Goal: Task Accomplishment & Management: Understand process/instructions

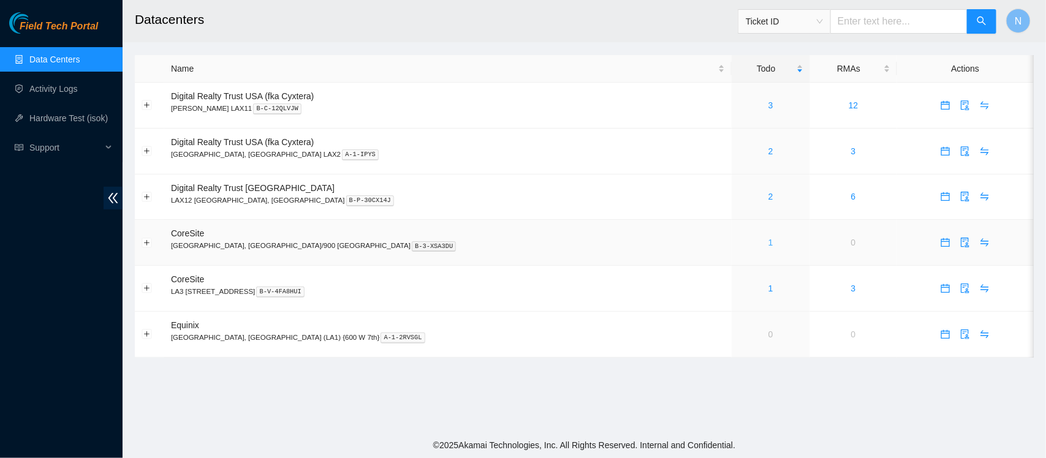
click at [769, 243] on link "1" at bounding box center [771, 243] width 5 height 10
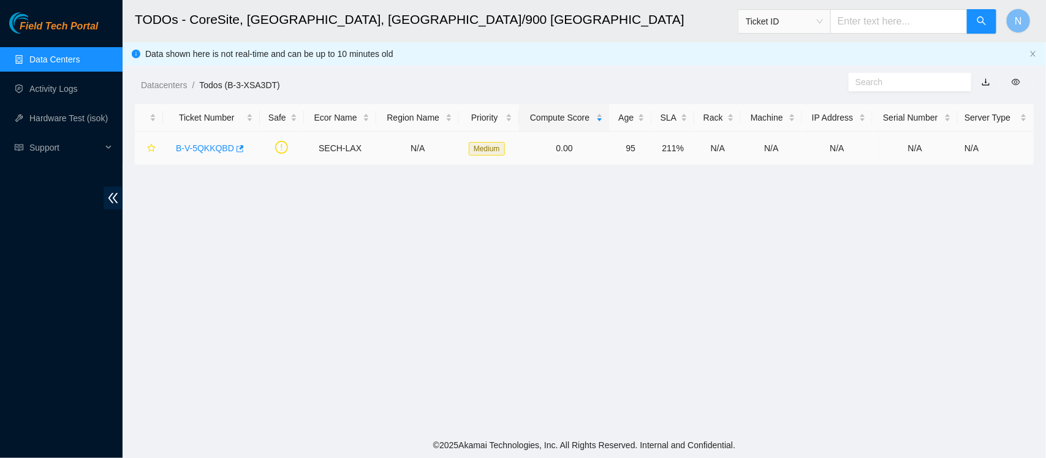
click at [205, 158] on td "B-V-5QKKQBD" at bounding box center [211, 149] width 97 height 34
click at [204, 154] on div "B-V-5QKKQBD" at bounding box center [211, 149] width 83 height 20
click at [194, 149] on link "B-V-5QKKQBD" at bounding box center [205, 148] width 58 height 10
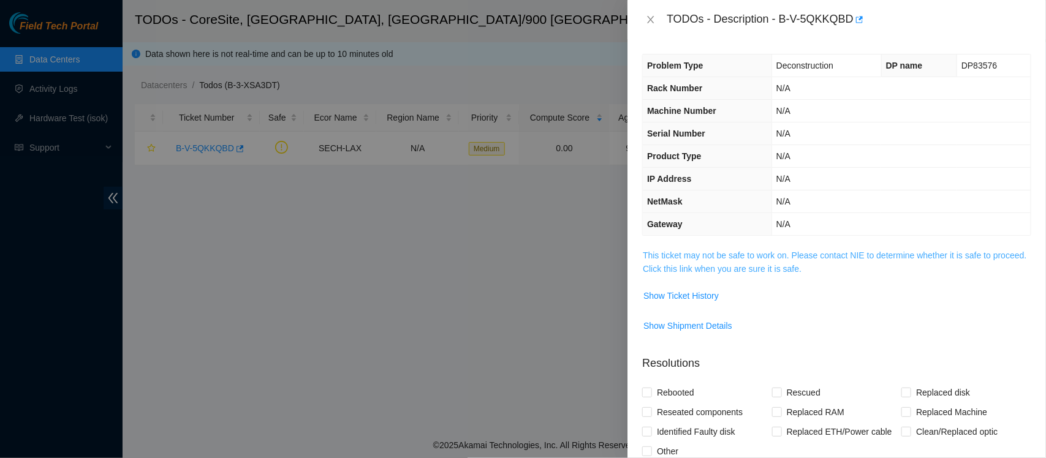
click at [663, 267] on link "This ticket may not be safe to work on. Please contact NIE to determine whether…" at bounding box center [835, 262] width 384 height 23
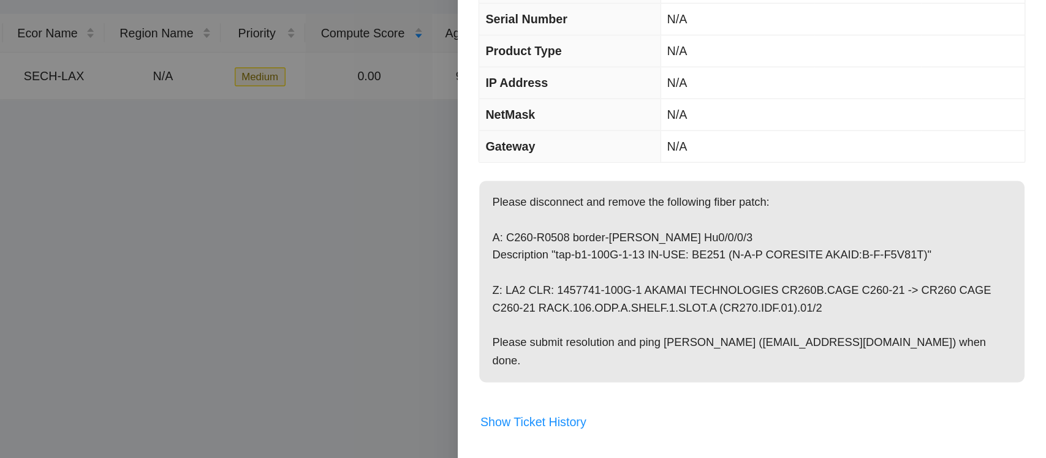
scroll to position [25, 0]
click at [633, 362] on div "Problem Type Deconstruction DP name DP83576 Rack Number N/A Machine Number N/A …" at bounding box center [837, 248] width 419 height 419
drag, startPoint x: 772, startPoint y: 338, endPoint x: 813, endPoint y: 340, distance: 40.5
click at [813, 340] on p "Please disconnect and remove the following fiber patch: A: C260-R0508 border-a.…" at bounding box center [837, 295] width 388 height 143
copy p "Dave Pryor"
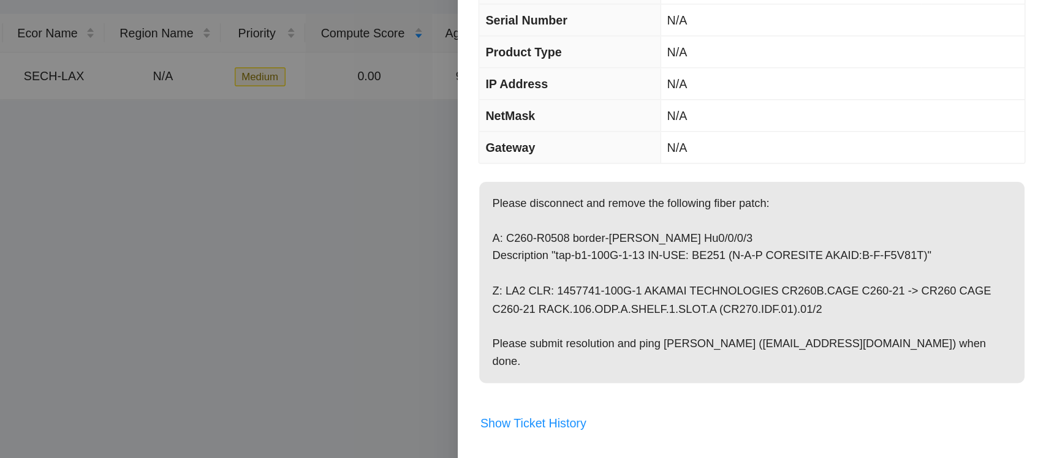
click at [640, 300] on div "Problem Type Deconstruction DP name DP83576 Rack Number N/A Machine Number N/A …" at bounding box center [837, 248] width 419 height 419
click at [633, 250] on div "Problem Type Deconstruction DP name DP83576 Rack Number N/A Machine Number N/A …" at bounding box center [837, 248] width 419 height 419
click at [639, 284] on div "Problem Type Deconstruction DP name DP83576 Rack Number N/A Machine Number N/A …" at bounding box center [837, 248] width 419 height 419
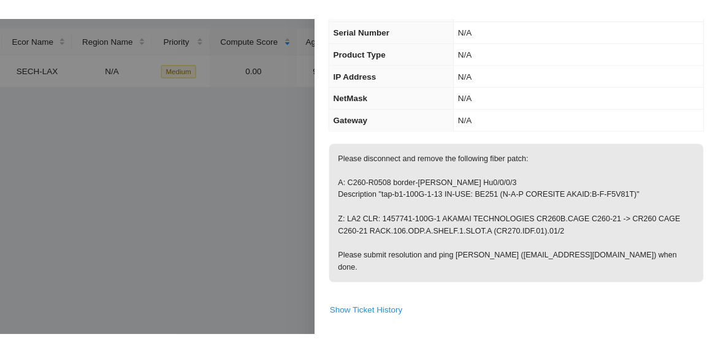
scroll to position [0, 0]
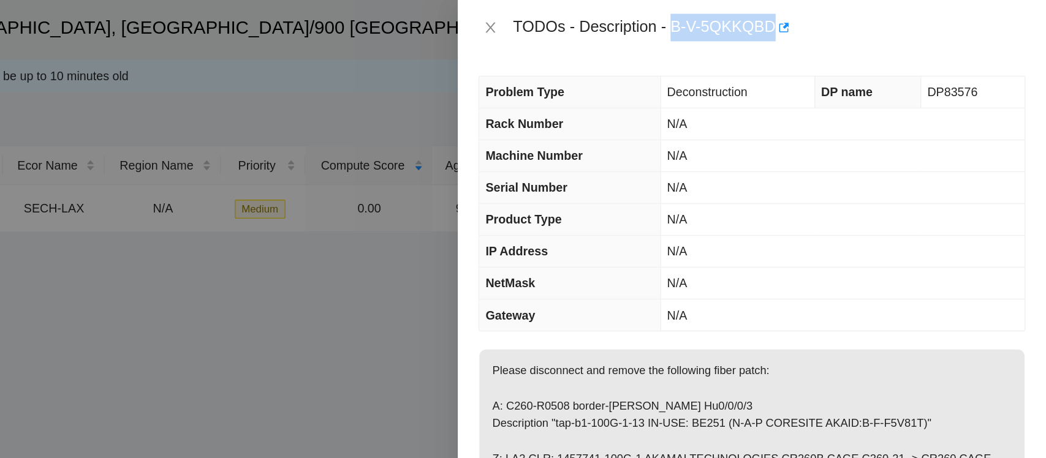
drag, startPoint x: 781, startPoint y: 25, endPoint x: 851, endPoint y: 24, distance: 69.9
click at [851, 24] on div "TODOs - Description - B-V-5QKKQBD" at bounding box center [849, 20] width 365 height 20
copy div "B-V-5QKKQBD"
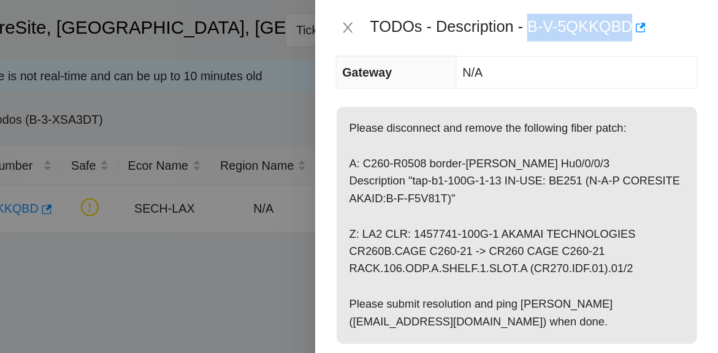
scroll to position [173, 0]
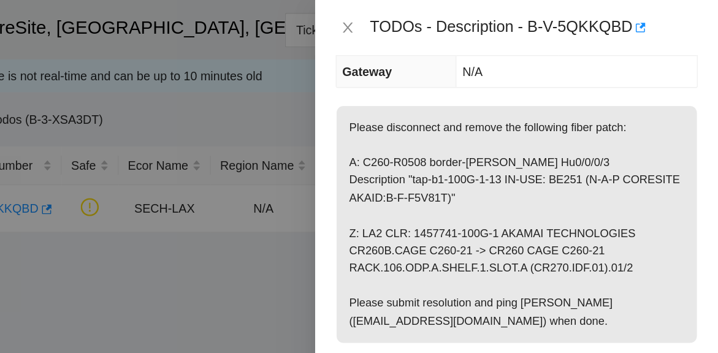
click at [694, 106] on div "Problem Type Deconstruction DP name DP83576 Rack Number N/A Machine Number N/A …" at bounding box center [574, 196] width 287 height 314
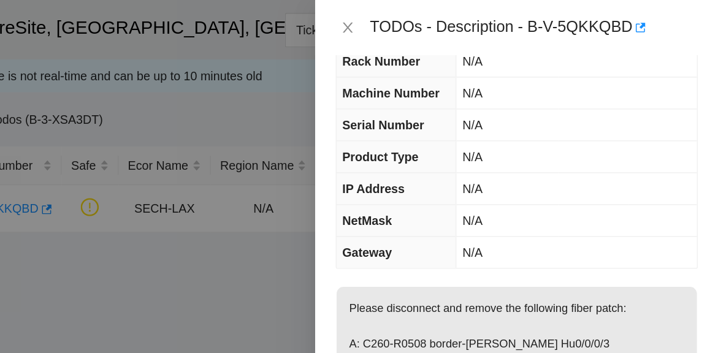
scroll to position [44, 0]
click at [438, 215] on div "Problem Type Deconstruction DP name DP83576 Rack Number N/A Machine Number N/A …" at bounding box center [574, 196] width 287 height 314
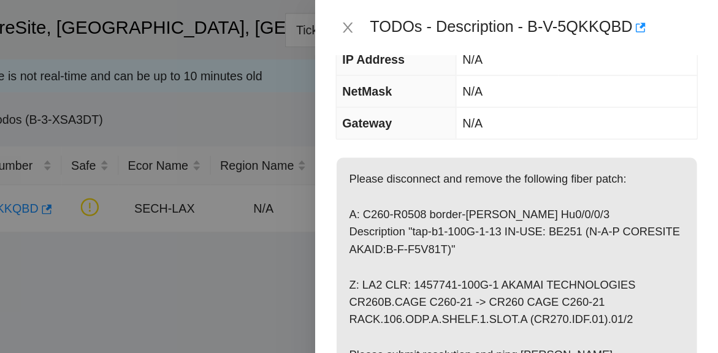
scroll to position [138, 0]
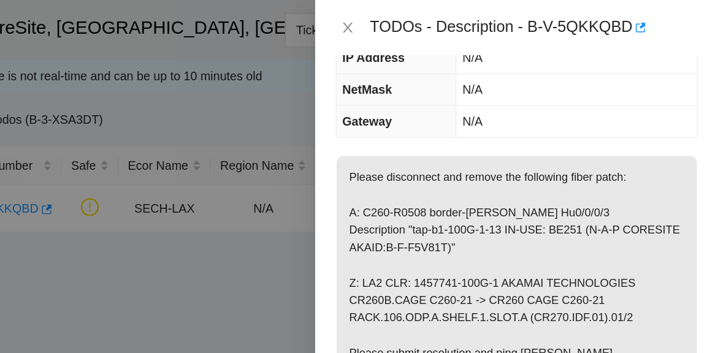
click at [695, 211] on div "Problem Type Deconstruction DP name DP83576 Rack Number N/A Machine Number N/A …" at bounding box center [574, 196] width 287 height 314
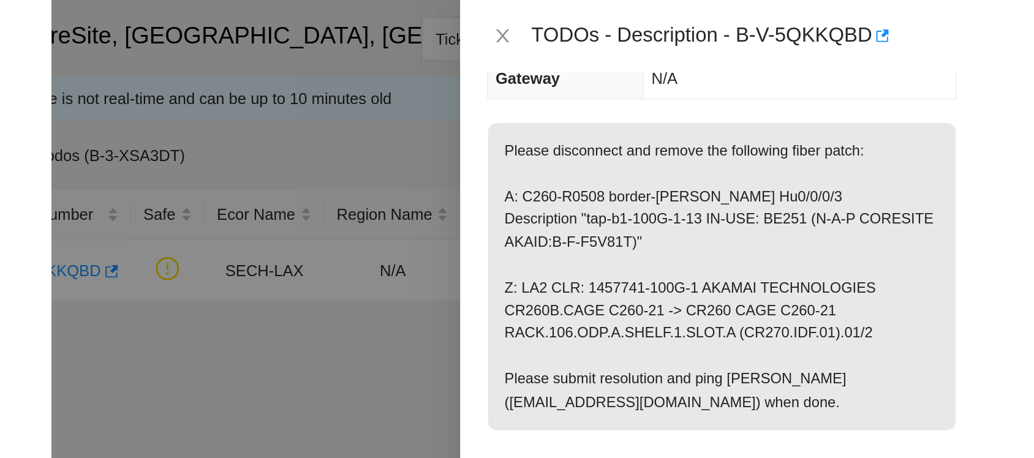
scroll to position [181, 0]
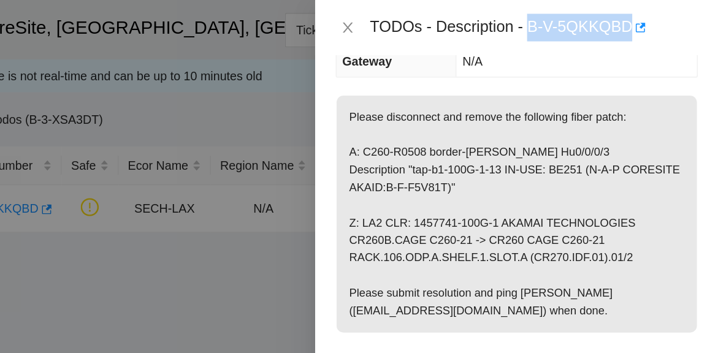
drag, startPoint x: 584, startPoint y: 16, endPoint x: 653, endPoint y: 20, distance: 68.7
click at [653, 20] on div "TODOs - Description - B-V-5QKKQBD" at bounding box center [586, 20] width 233 height 20
copy div "B-V-5QKKQBD"
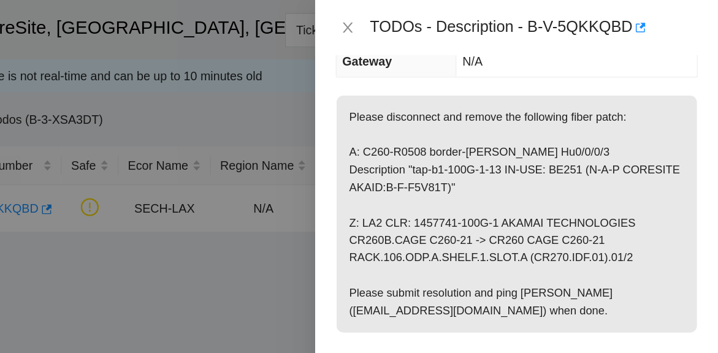
click at [446, 64] on div "Problem Type Deconstruction DP name DP83576 Rack Number N/A Machine Number N/A …" at bounding box center [574, 196] width 287 height 314
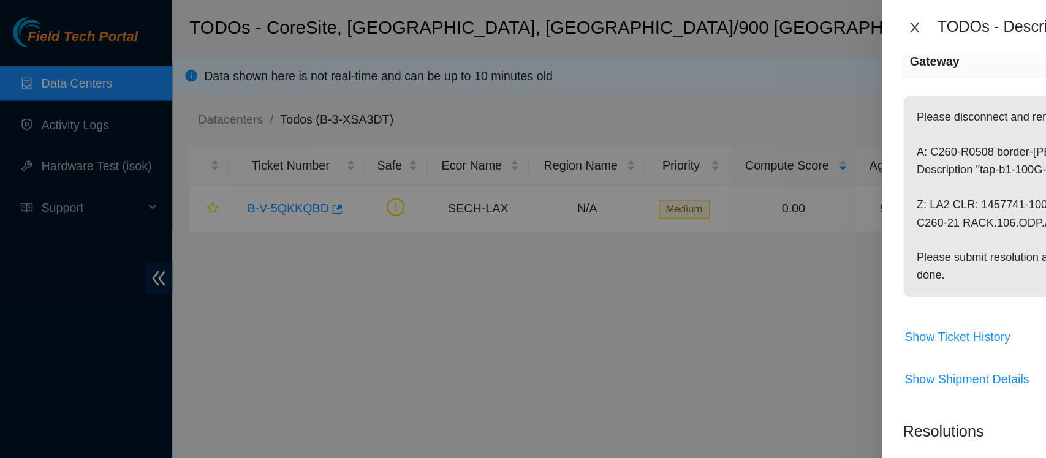
click at [648, 21] on icon "close" at bounding box center [651, 19] width 7 height 7
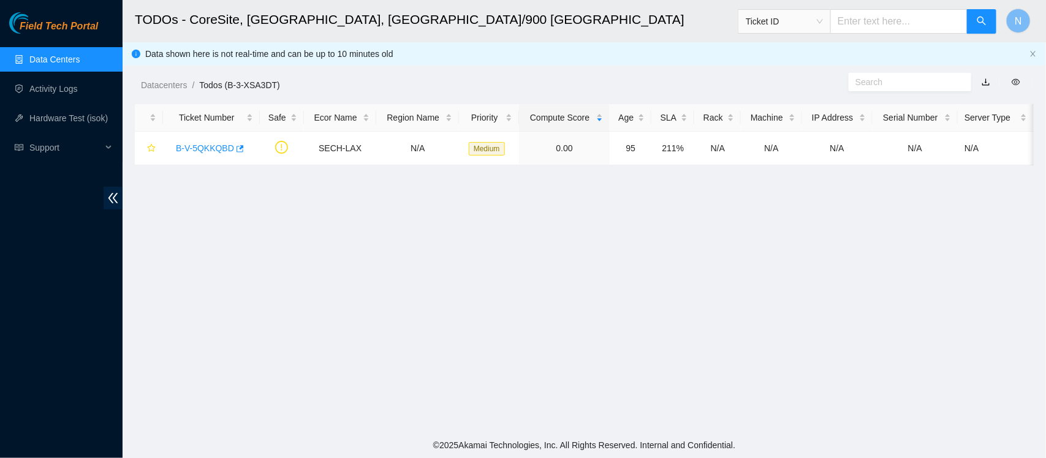
click at [74, 58] on link "Data Centers" at bounding box center [54, 60] width 50 height 10
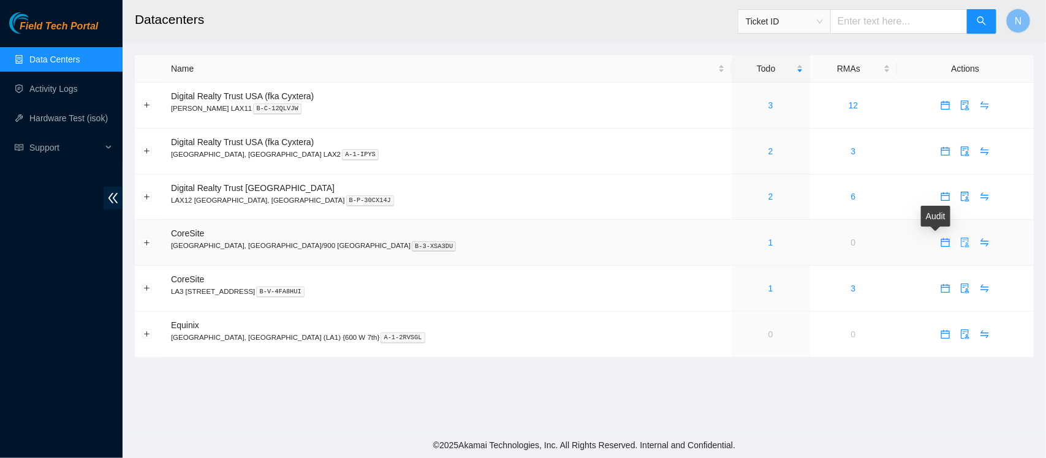
click at [962, 248] on icon "audit" at bounding box center [966, 243] width 8 height 10
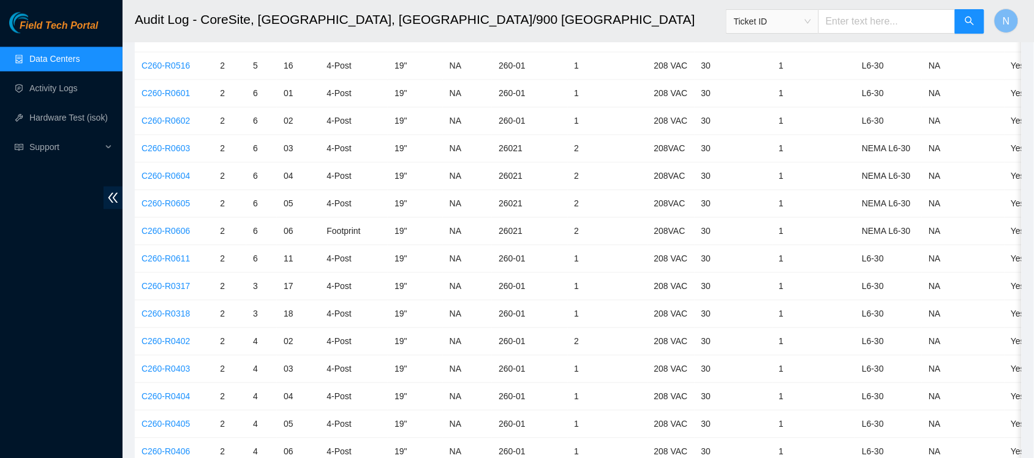
scroll to position [659, 0]
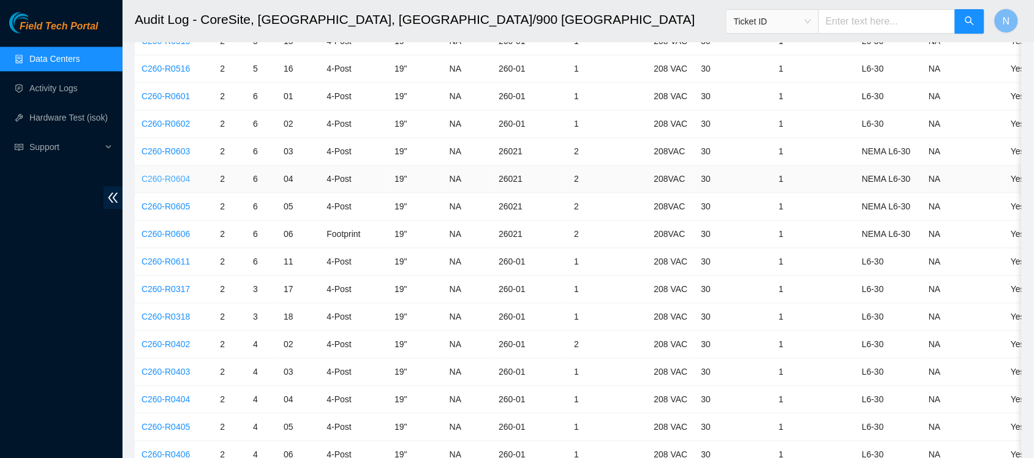
click at [165, 184] on link "C260-R0604" at bounding box center [166, 180] width 48 height 10
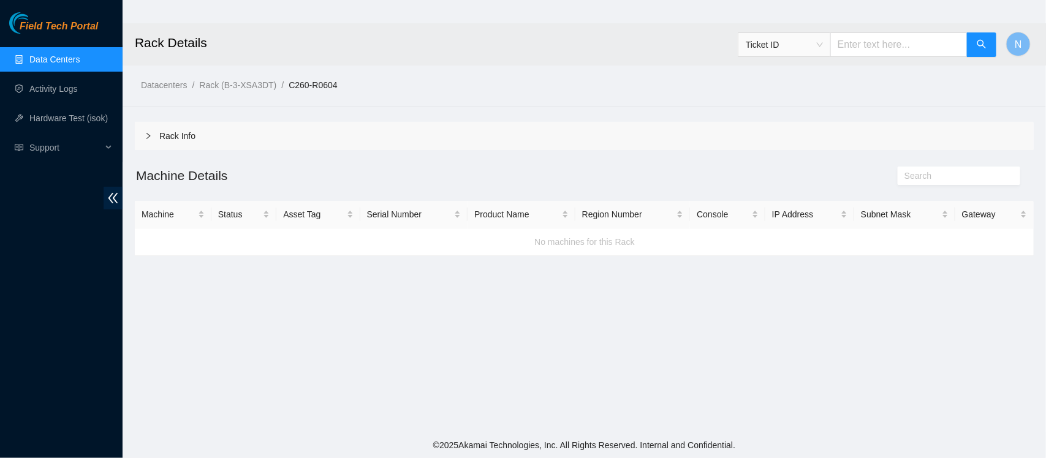
click at [170, 135] on div "Rack Info" at bounding box center [584, 136] width 899 height 28
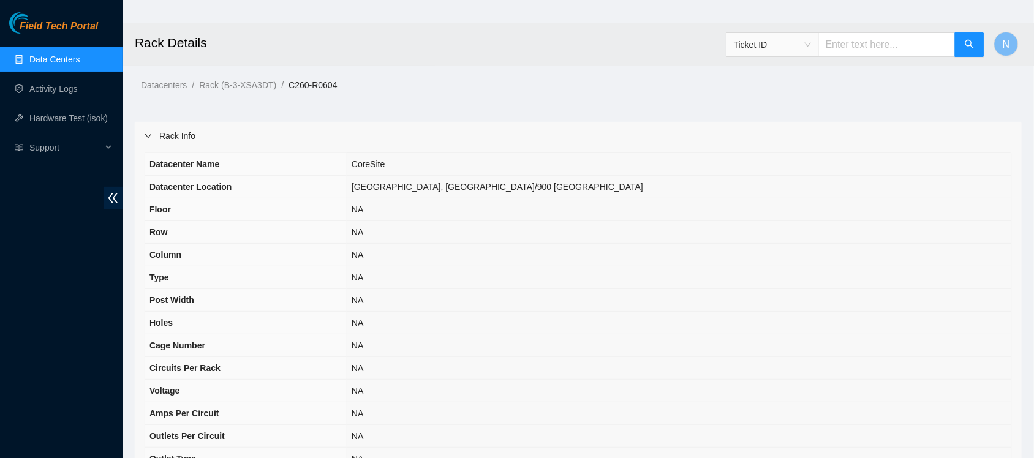
click at [153, 135] on div at bounding box center [152, 135] width 15 height 13
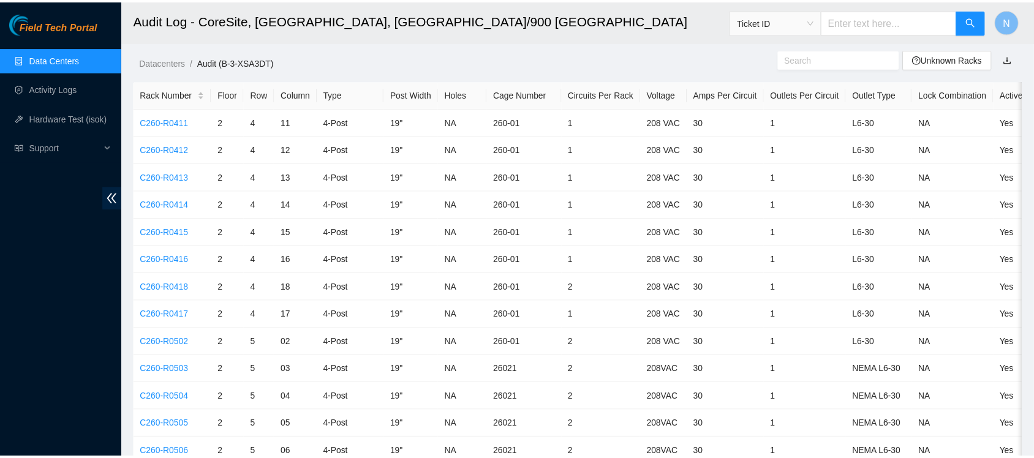
scroll to position [659, 0]
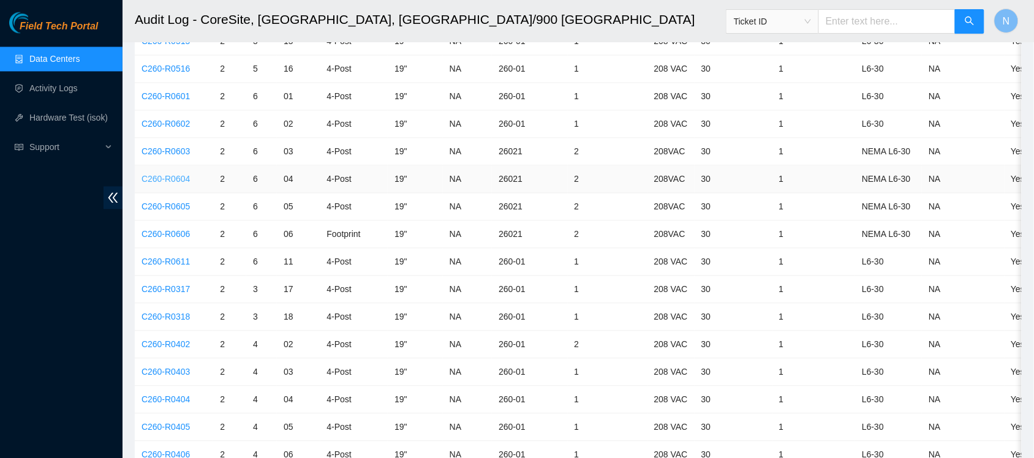
click at [172, 182] on link "C260-R0604" at bounding box center [166, 180] width 48 height 10
click at [178, 96] on link "C260-R0503" at bounding box center [166, 96] width 48 height 10
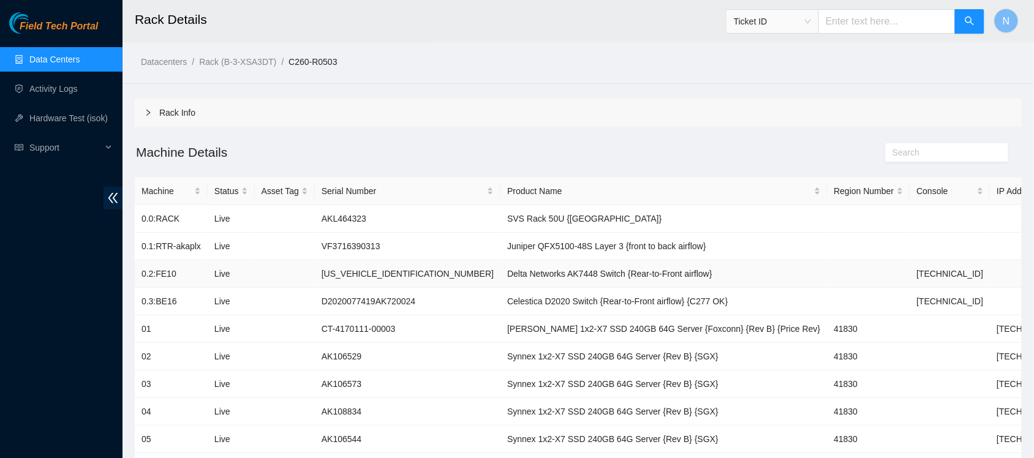
click at [501, 274] on td "Delta Networks AK7448 Switch {Rear-to-Front airflow}" at bounding box center [664, 274] width 327 height 28
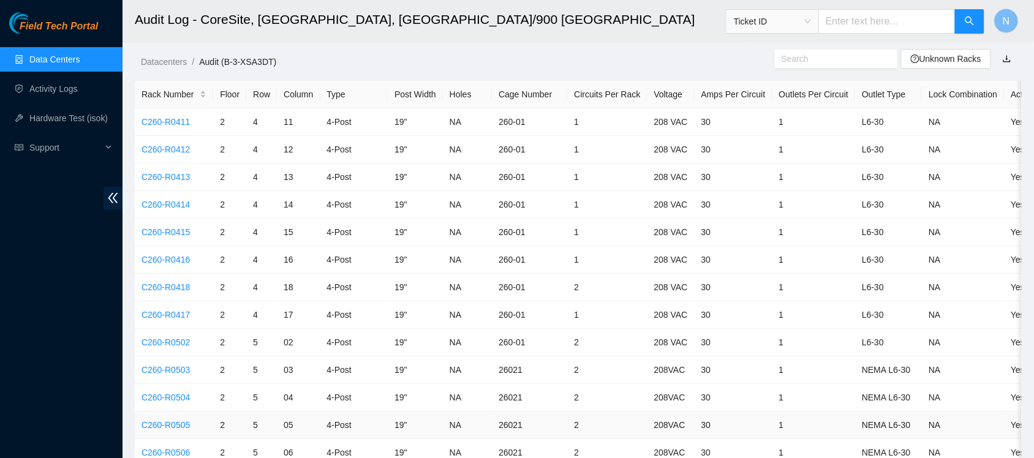
scroll to position [274, 0]
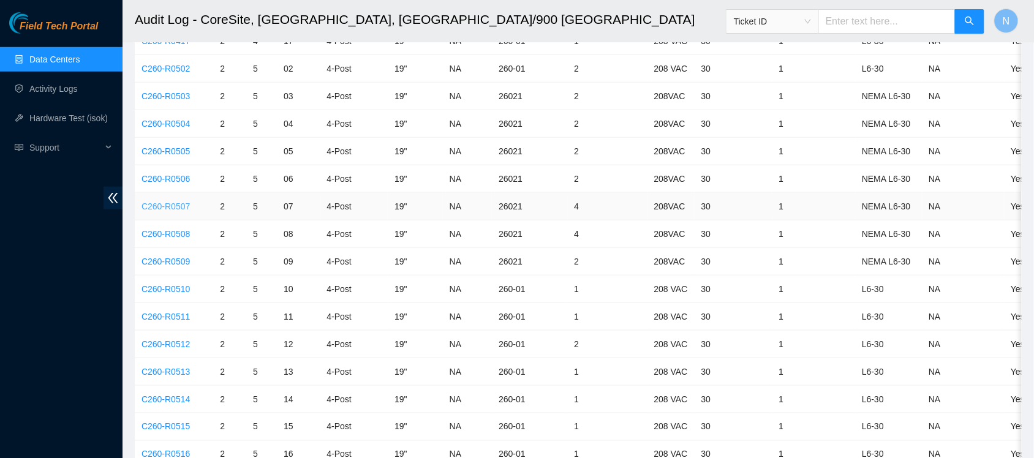
click at [179, 206] on link "C260-R0507" at bounding box center [166, 207] width 48 height 10
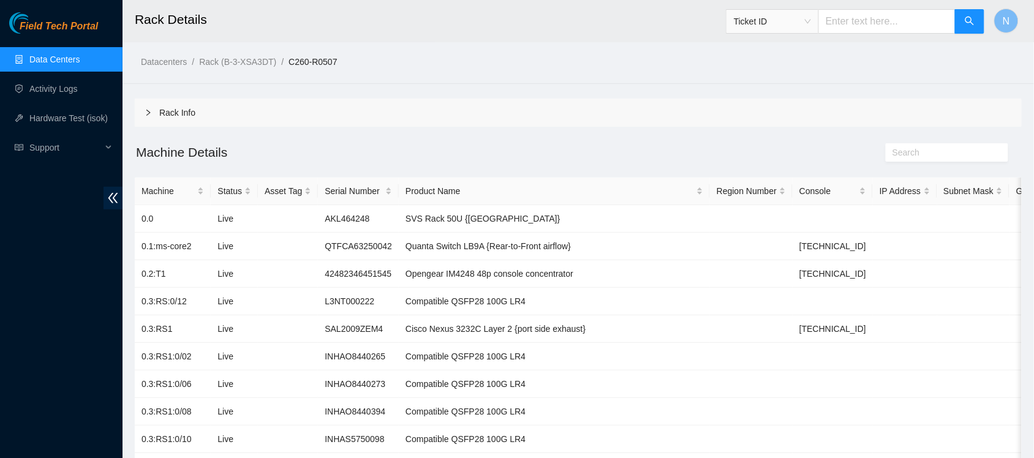
click at [62, 59] on link "Data Centers" at bounding box center [54, 60] width 50 height 10
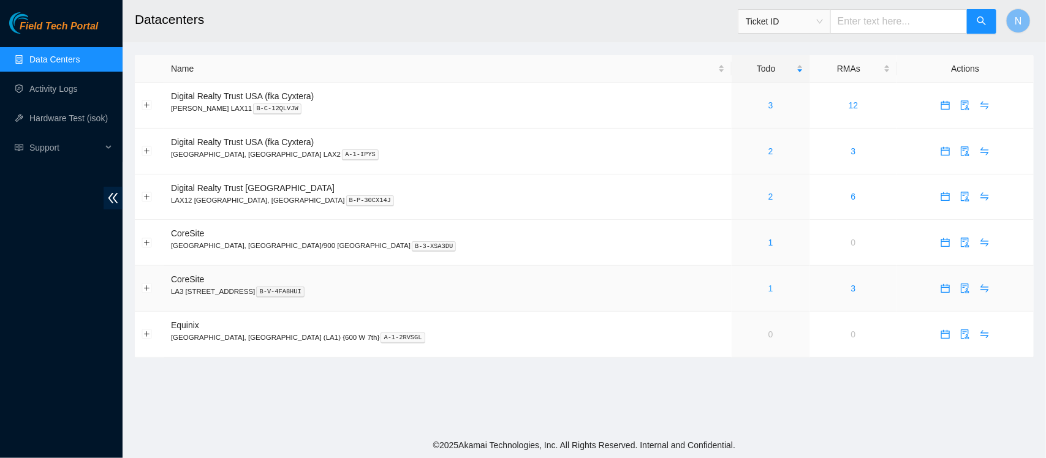
click at [769, 292] on link "1" at bounding box center [771, 289] width 5 height 10
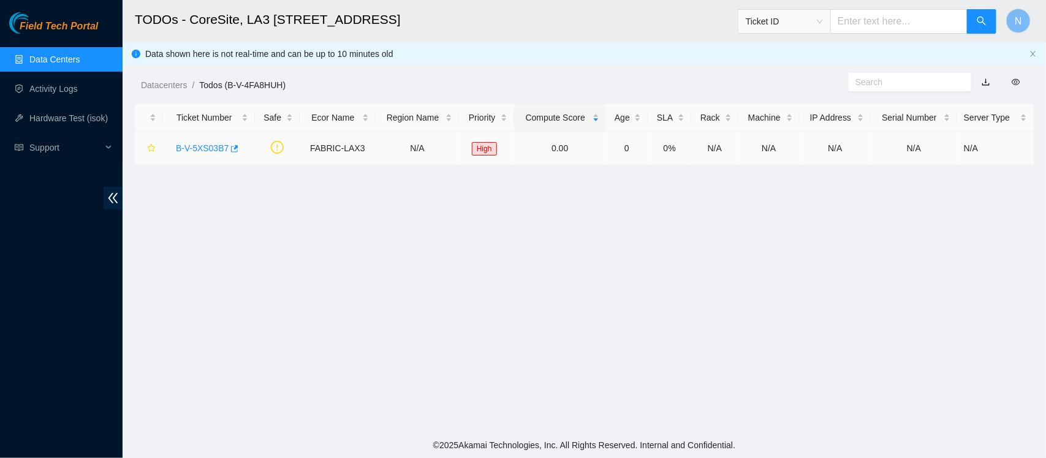
click at [208, 148] on link "B-V-5XS03B7" at bounding box center [202, 148] width 53 height 10
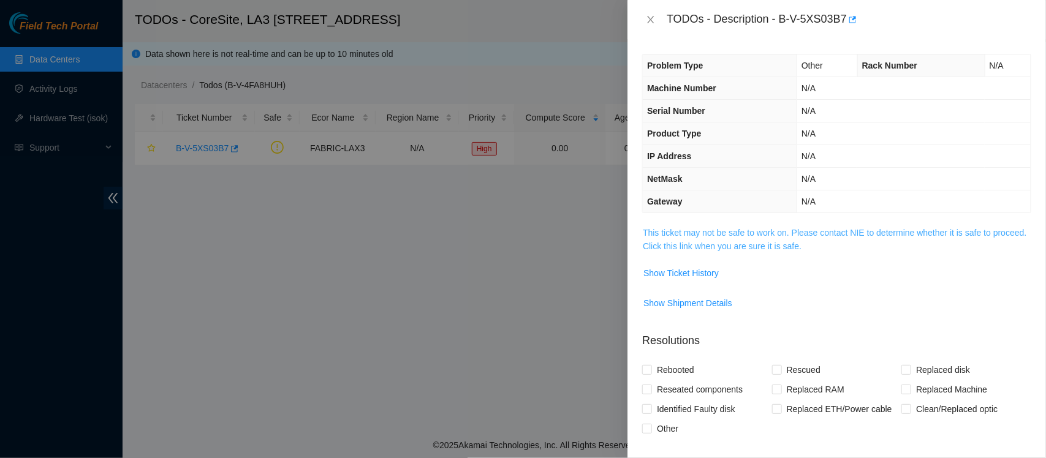
click at [663, 243] on link "This ticket may not be safe to work on. Please contact NIE to determine whether…" at bounding box center [835, 239] width 384 height 23
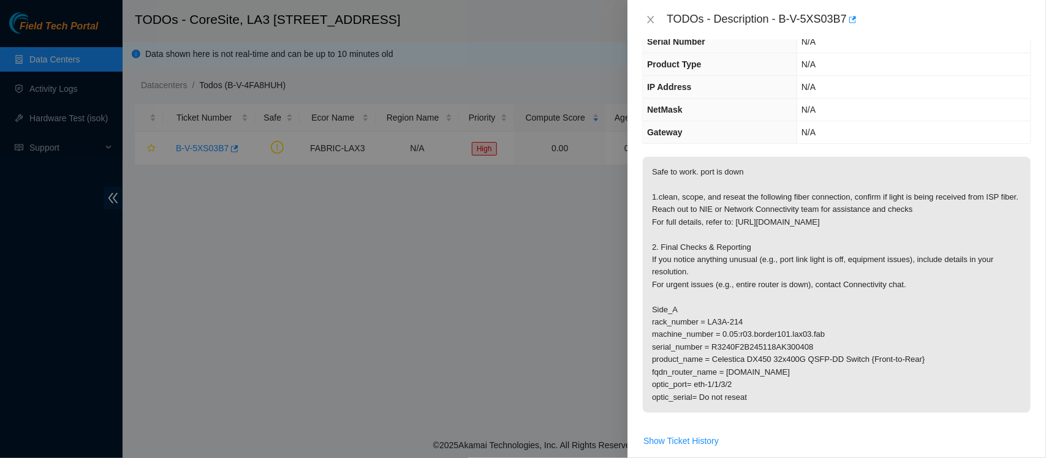
scroll to position [70, 0]
click at [854, 13] on button "button" at bounding box center [852, 20] width 10 height 20
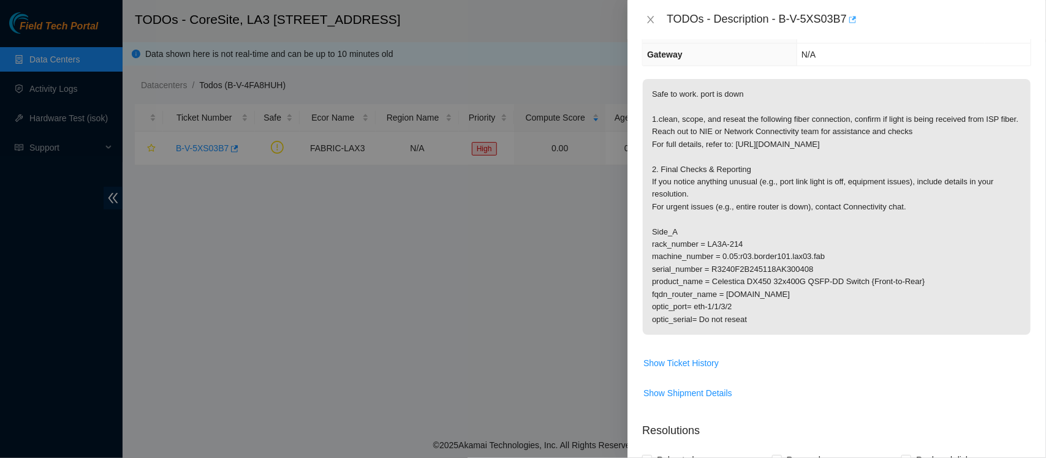
scroll to position [148, 0]
drag, startPoint x: 780, startPoint y: 18, endPoint x: 845, endPoint y: 20, distance: 64.4
click at [845, 20] on div "TODOs - Description - B-V-5XS03B7" at bounding box center [849, 20] width 365 height 20
copy div "B-V-5XS03B7"
click at [897, 36] on div "TODOs - Description - B-V-5XS03B7" at bounding box center [837, 19] width 419 height 39
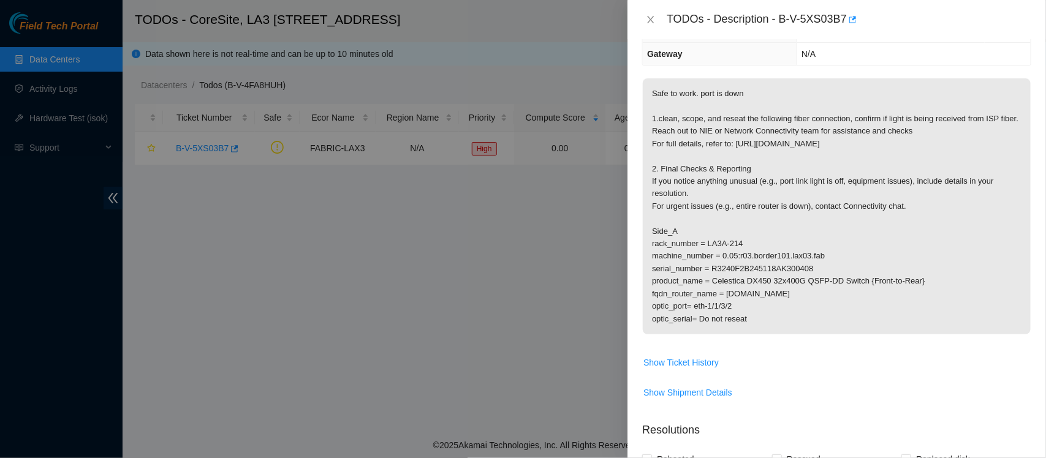
click at [549, 351] on div at bounding box center [523, 229] width 1046 height 458
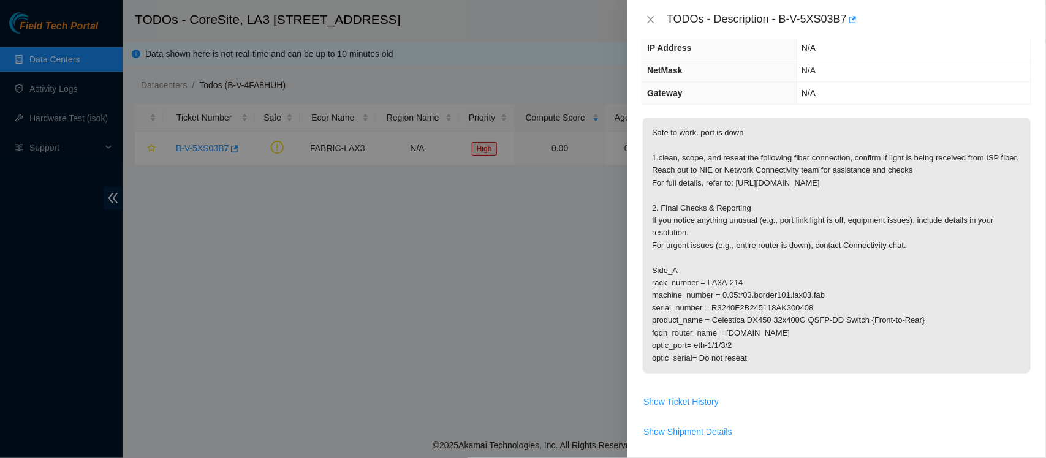
scroll to position [108, 0]
click at [512, 336] on div at bounding box center [523, 229] width 1046 height 458
drag, startPoint x: 757, startPoint y: 372, endPoint x: 650, endPoint y: 283, distance: 139.7
click at [650, 283] on p "Safe to work. port is down 1.clean, scope, and reseat the following fiber conne…" at bounding box center [837, 246] width 388 height 256
copy p "Side_A rack_number = LA3A-214 machine_number = 0.05:r03.border101.lax03.fab ser…"
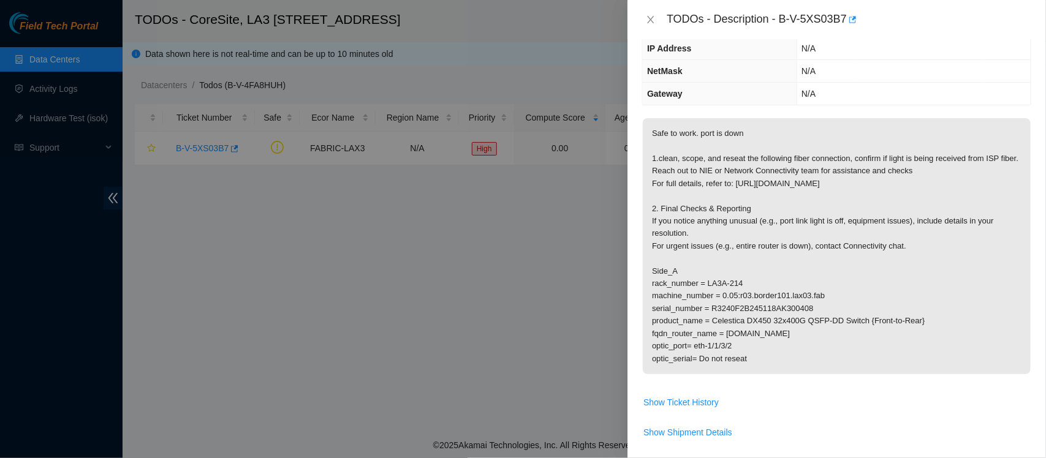
click at [518, 262] on div at bounding box center [523, 229] width 1046 height 458
click at [497, 353] on div at bounding box center [523, 229] width 1046 height 458
click at [788, 392] on td "Safe to work. port is down 1.clean, scope, and reseat the following fiber conne…" at bounding box center [836, 255] width 389 height 275
click at [850, 20] on icon "button" at bounding box center [852, 19] width 9 height 9
click at [865, 94] on td "N/A" at bounding box center [913, 94] width 233 height 23
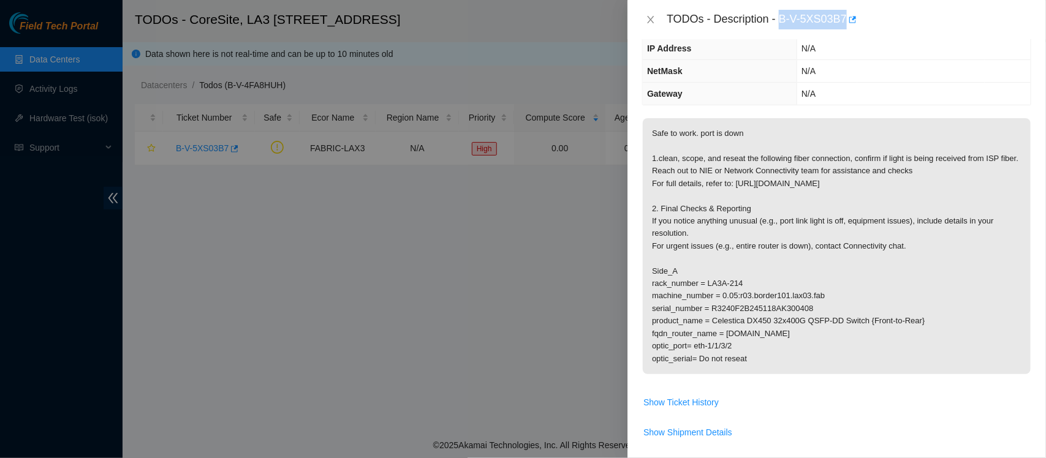
drag, startPoint x: 779, startPoint y: 20, endPoint x: 845, endPoint y: 16, distance: 65.7
click at [845, 16] on div "TODOs - Description - B-V-5XS03B7" at bounding box center [849, 20] width 365 height 20
copy div "B-V-5XS03B7"
click at [869, 68] on td "N/A" at bounding box center [913, 71] width 233 height 23
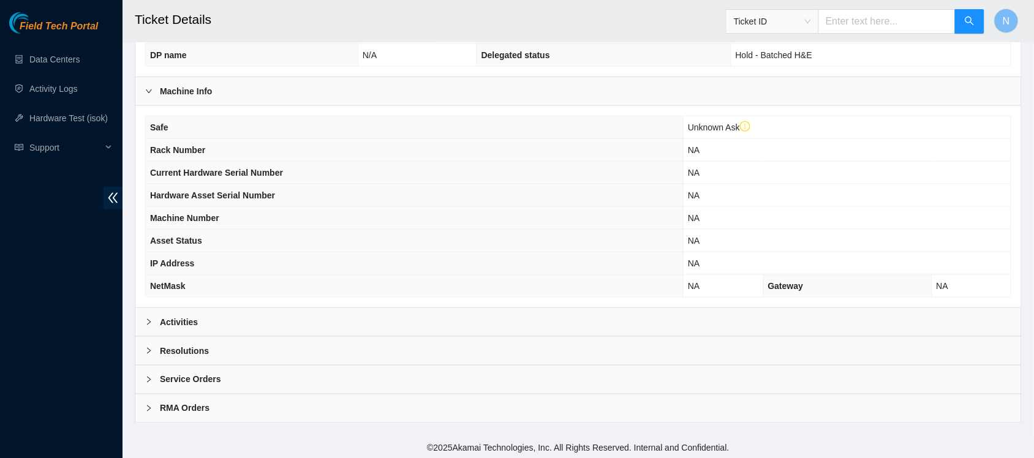
scroll to position [333, 0]
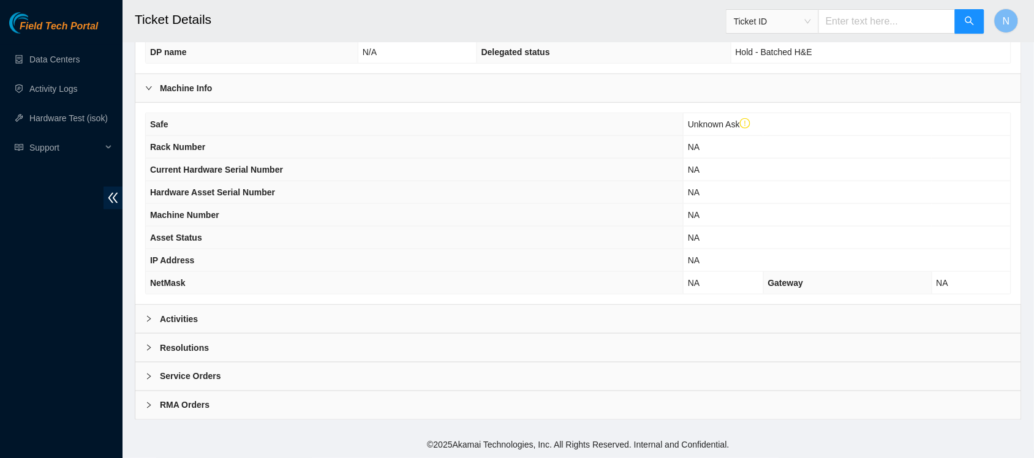
click at [194, 324] on b "Activities" at bounding box center [179, 319] width 38 height 13
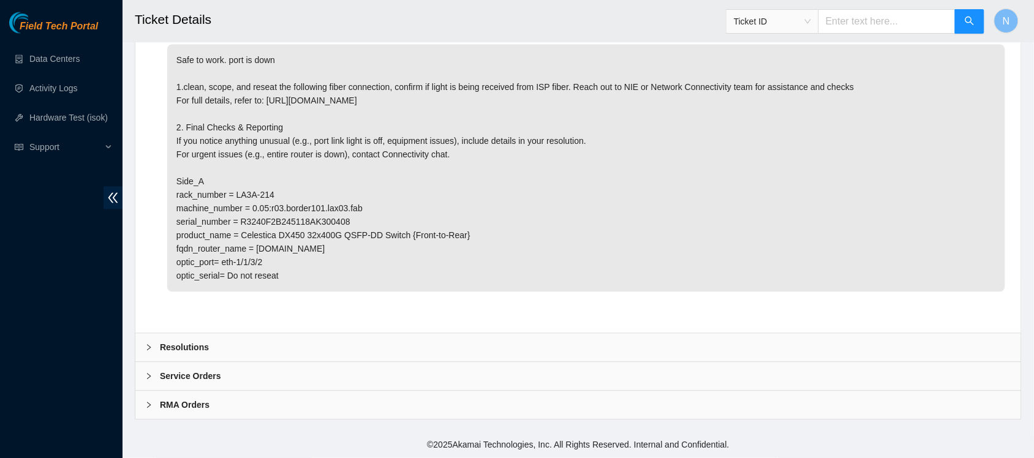
scroll to position [669, 0]
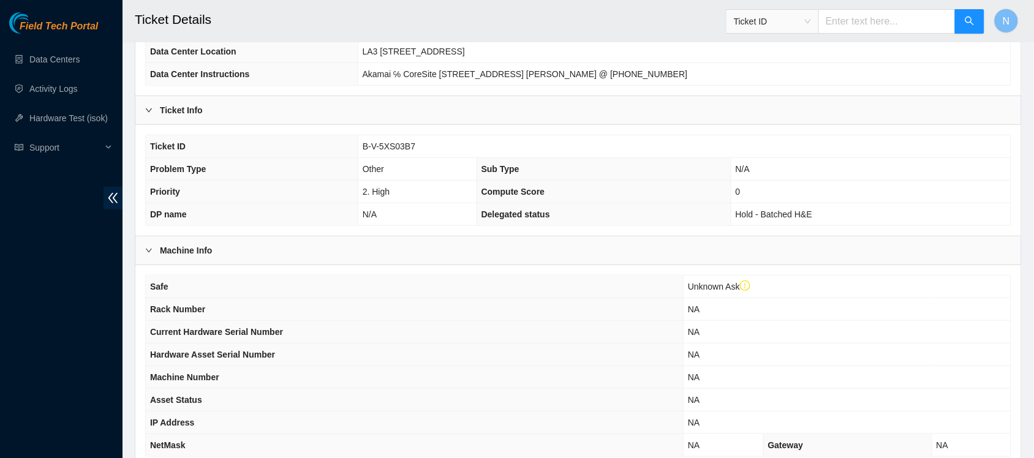
scroll to position [333, 0]
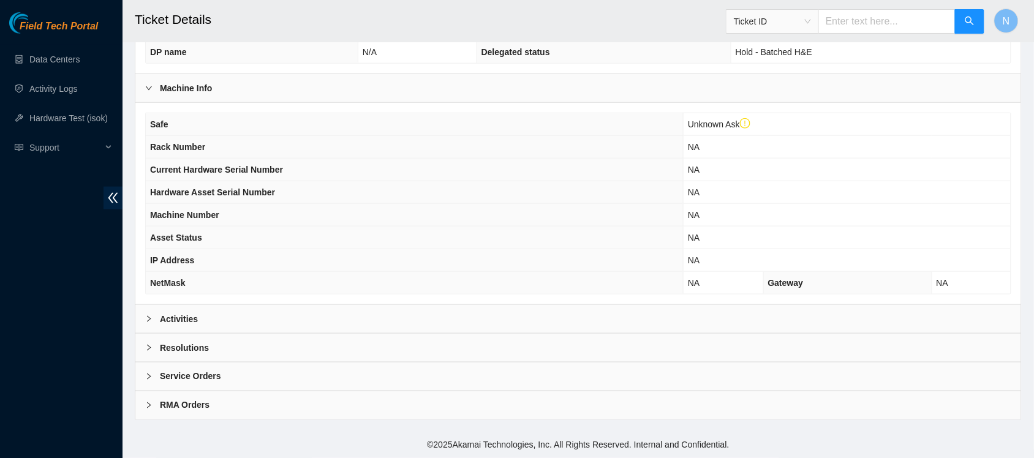
click at [160, 316] on b "Activities" at bounding box center [179, 319] width 38 height 13
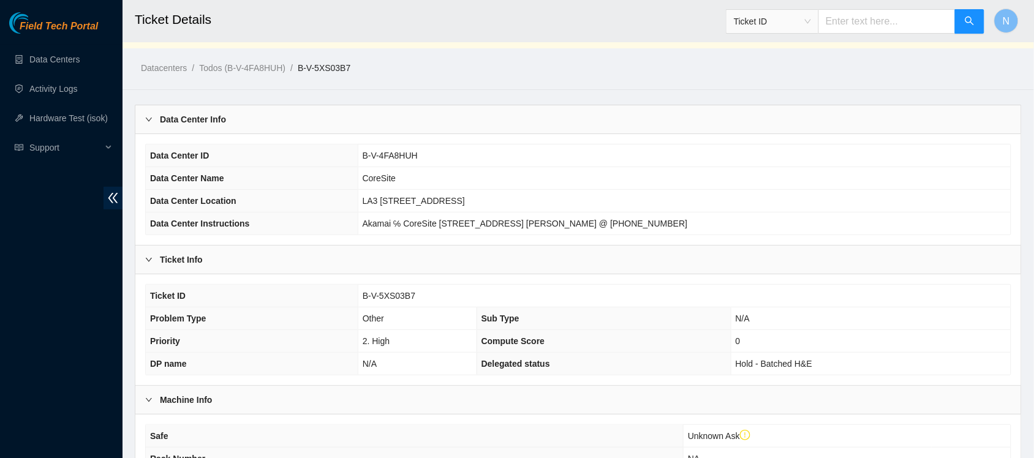
scroll to position [17, 0]
